Goal: Navigation & Orientation: Find specific page/section

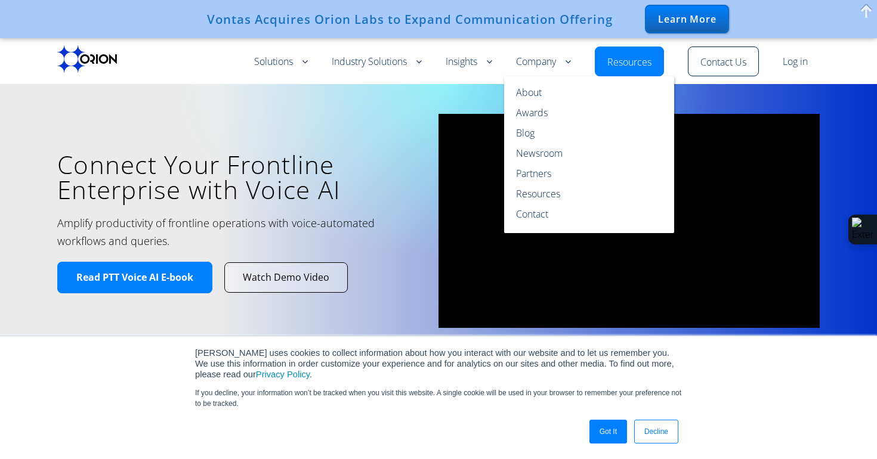
click at [551, 55] on link "Company" at bounding box center [543, 62] width 55 height 14
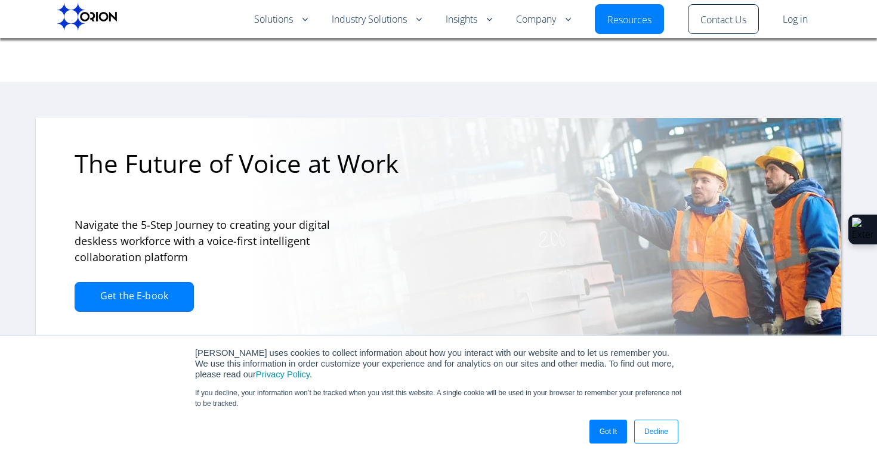
scroll to position [2868, 0]
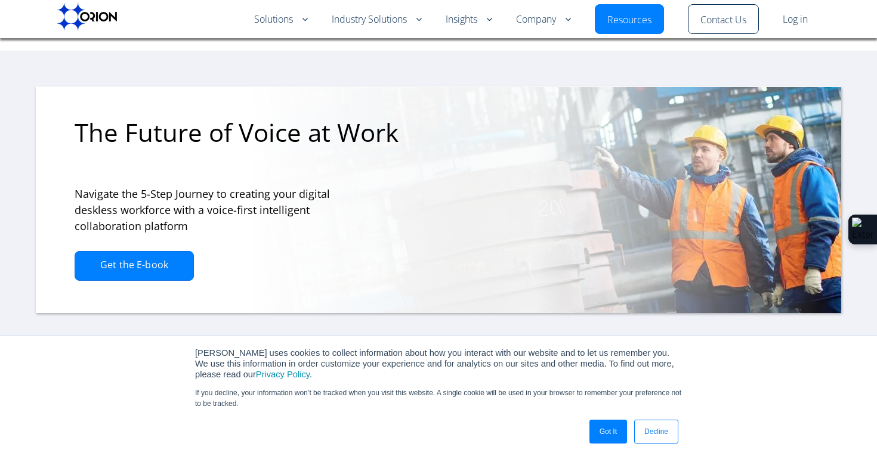
click at [601, 430] on link "Got It" at bounding box center [609, 432] width 38 height 24
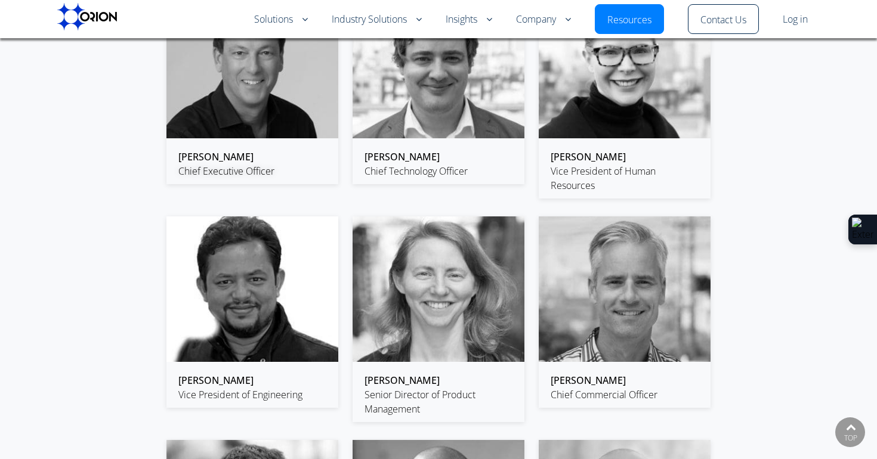
scroll to position [1495, 0]
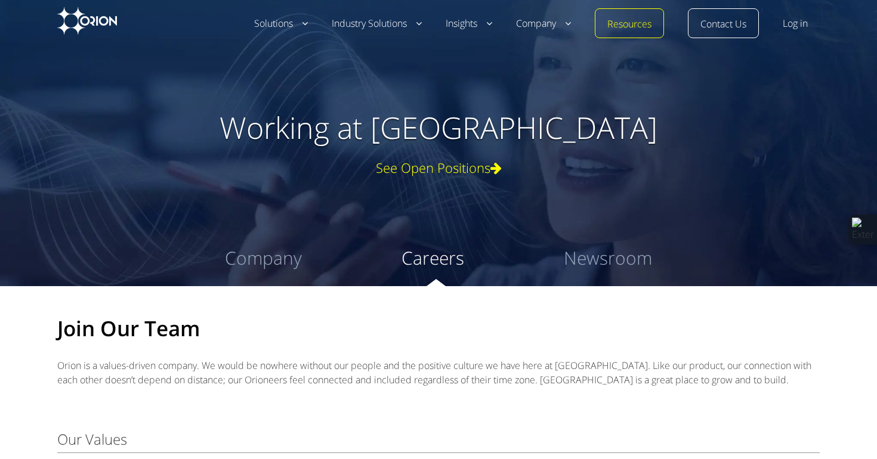
click at [437, 161] on div "See Open Positions" at bounding box center [439, 168] width 740 height 14
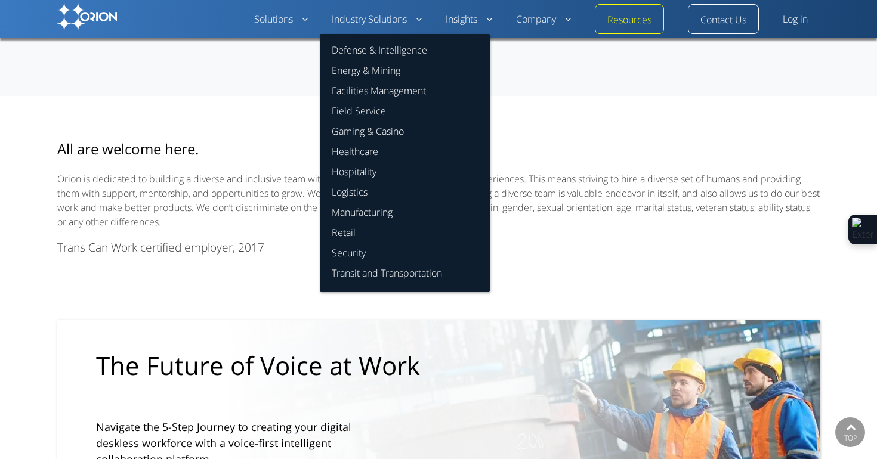
scroll to position [1291, 0]
